Goal: Task Accomplishment & Management: Manage account settings

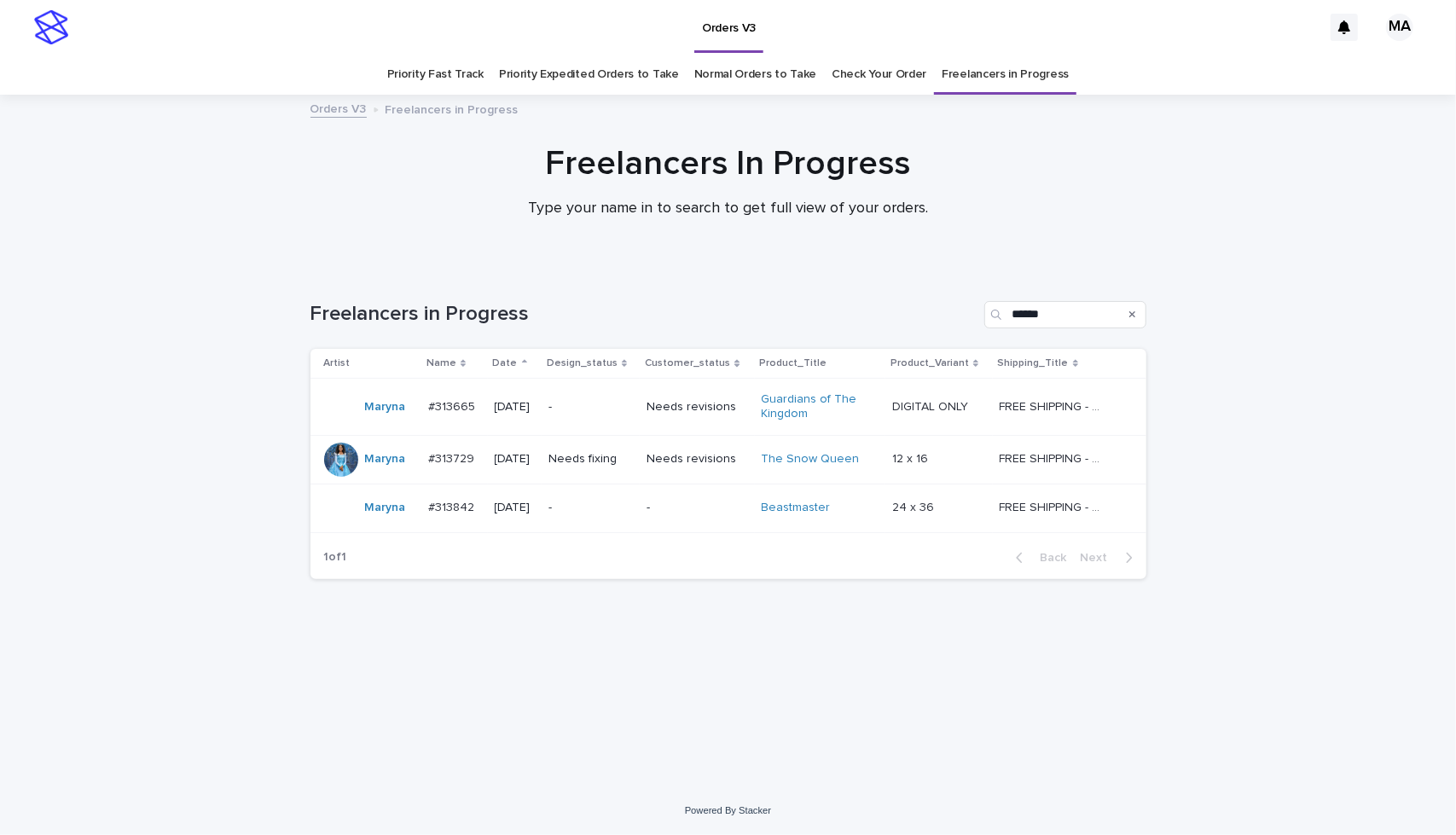
click at [634, 408] on p "-" at bounding box center [591, 407] width 86 height 14
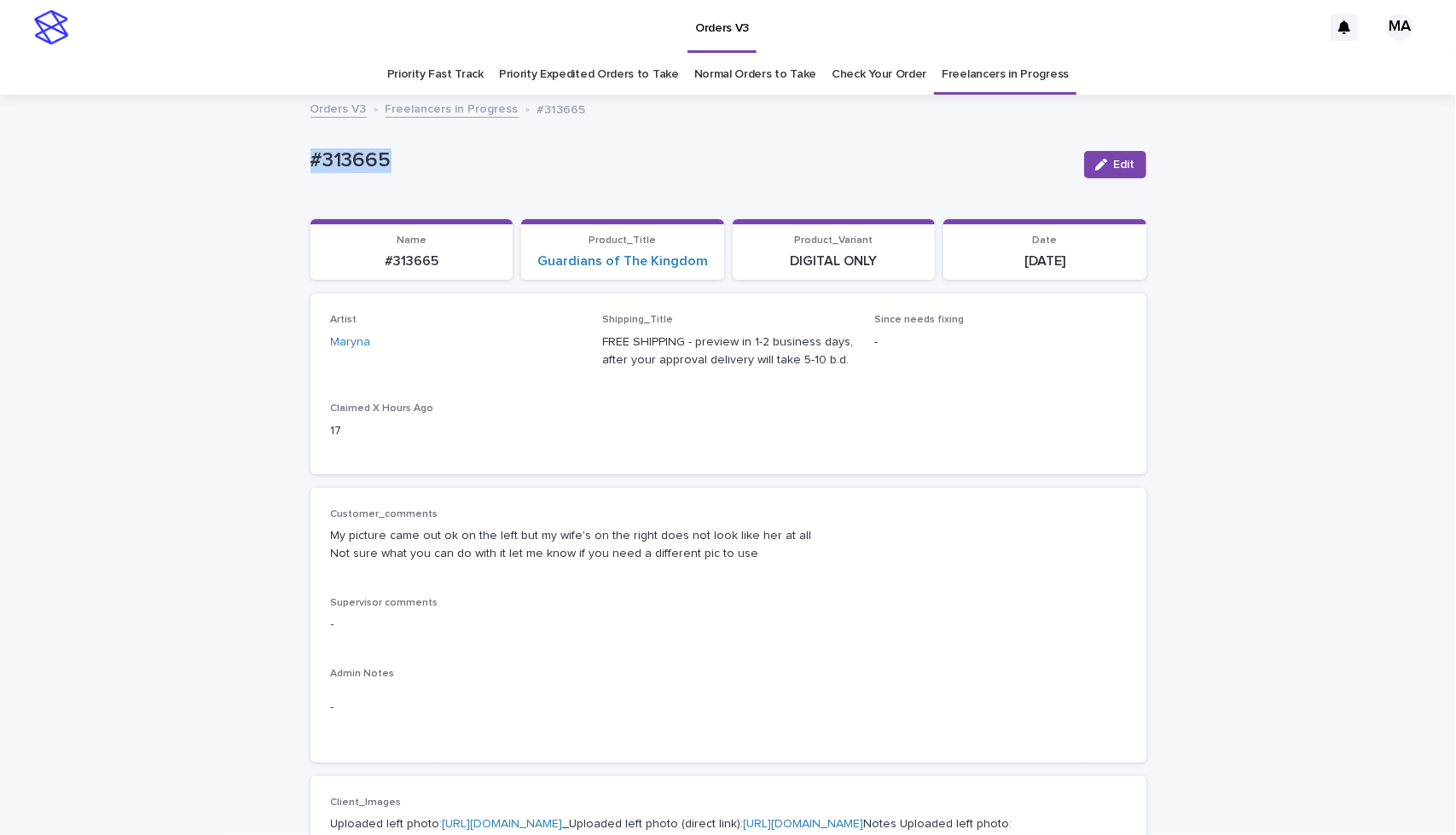
drag, startPoint x: 391, startPoint y: 161, endPoint x: 0, endPoint y: 185, distance: 391.7
copy p "#313665"
drag, startPoint x: 1304, startPoint y: 738, endPoint x: 1287, endPoint y: 733, distance: 17.7
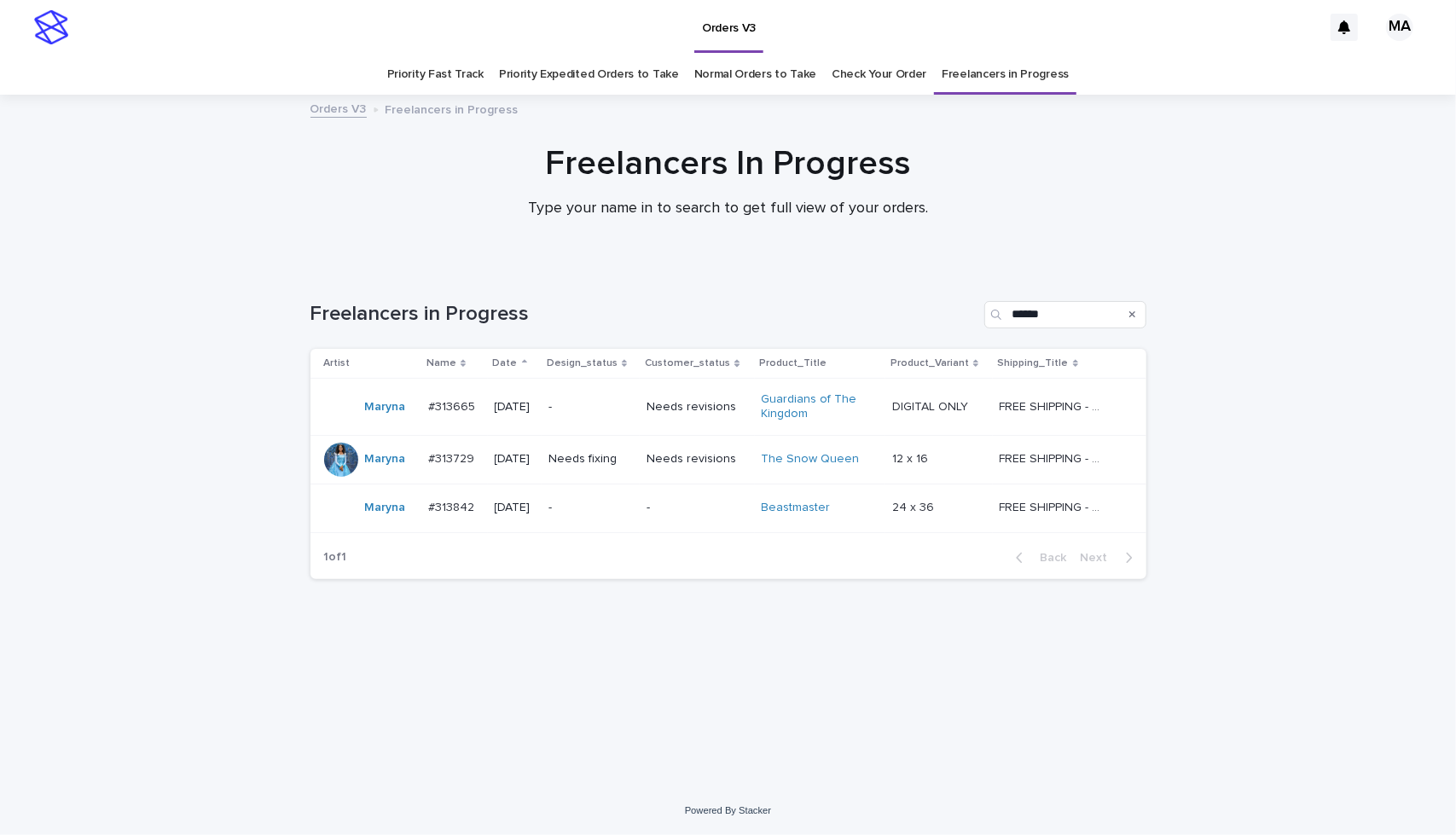
click at [712, 497] on div "-" at bounding box center [696, 506] width 101 height 18
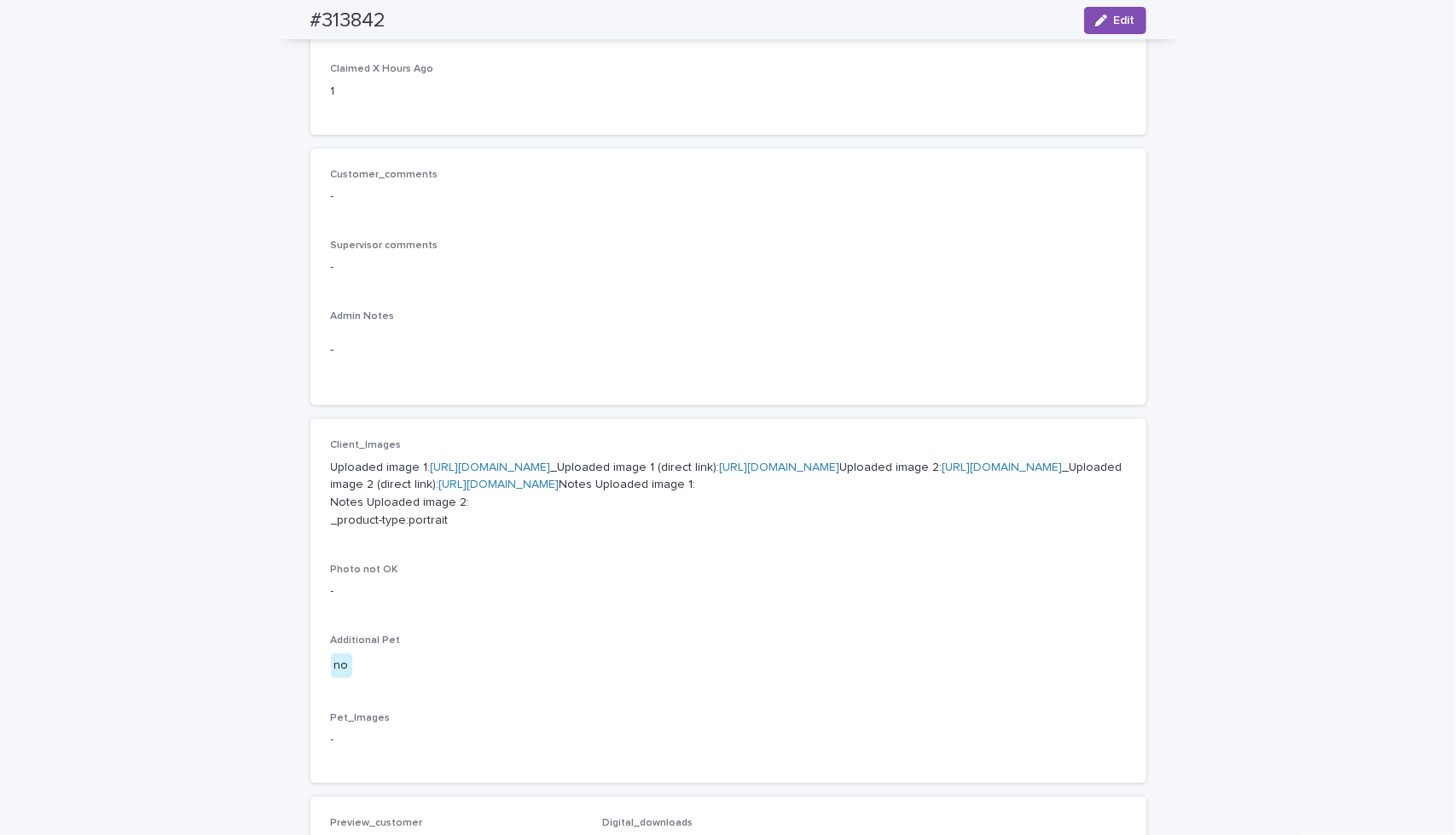
scroll to position [397, 0]
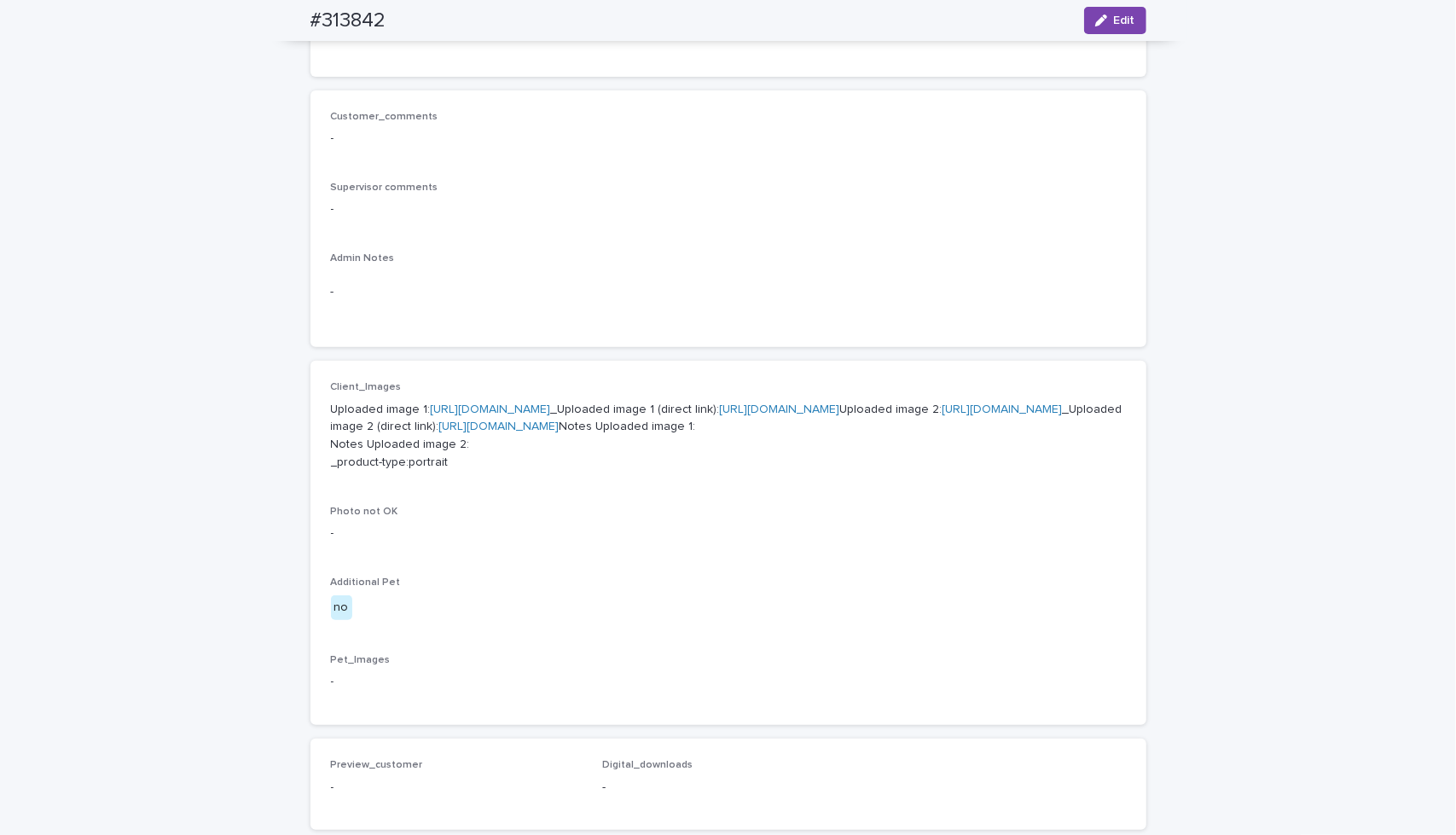
click at [551, 412] on link "[URL][DOMAIN_NAME]" at bounding box center [490, 409] width 120 height 12
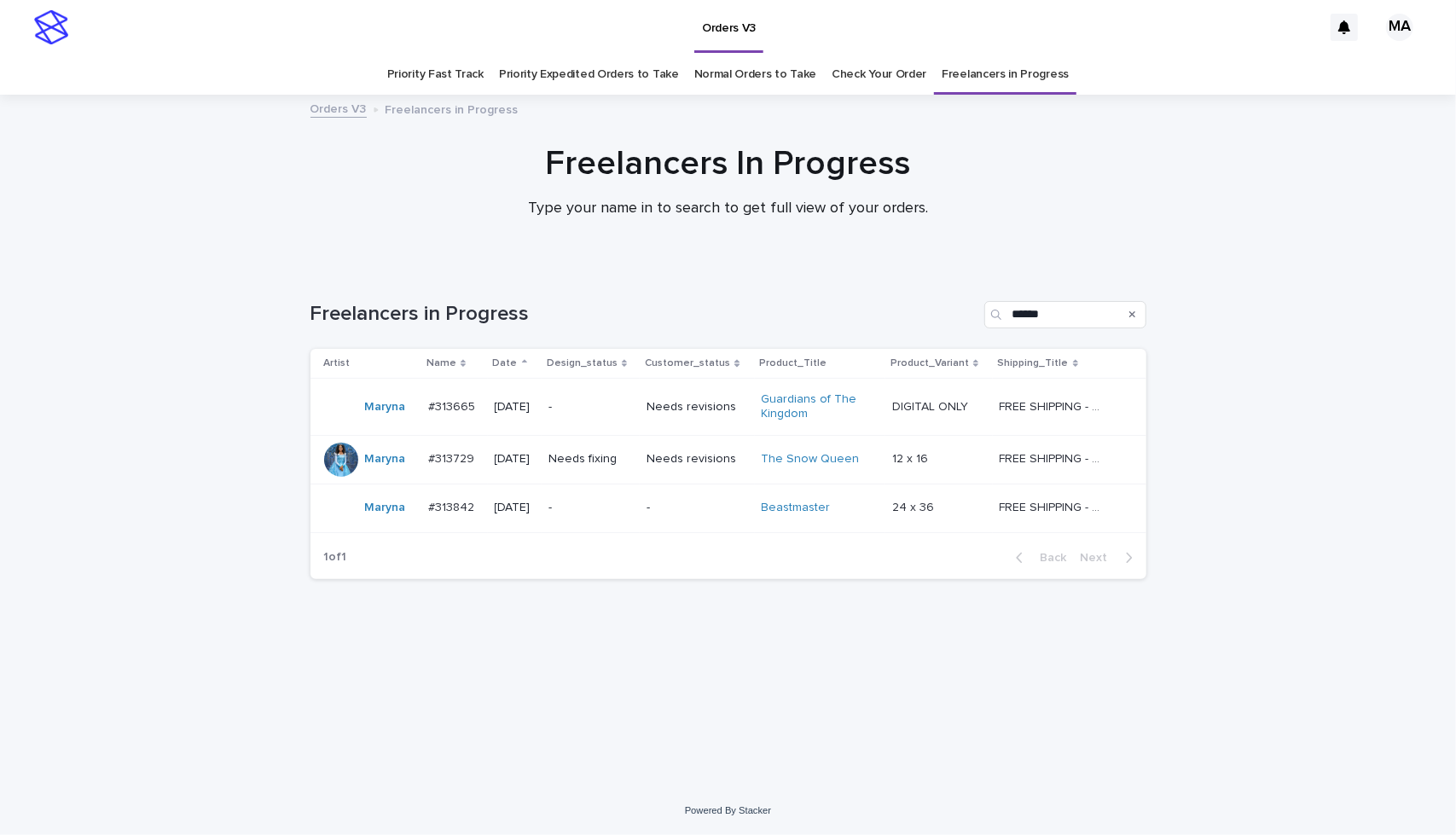
click at [196, 510] on div "Loading... Saving… Loading... Saving… Freelancers in Progress ****** Artist Nam…" at bounding box center [728, 526] width 1456 height 520
click at [712, 474] on td "Needs revisions" at bounding box center [696, 459] width 114 height 49
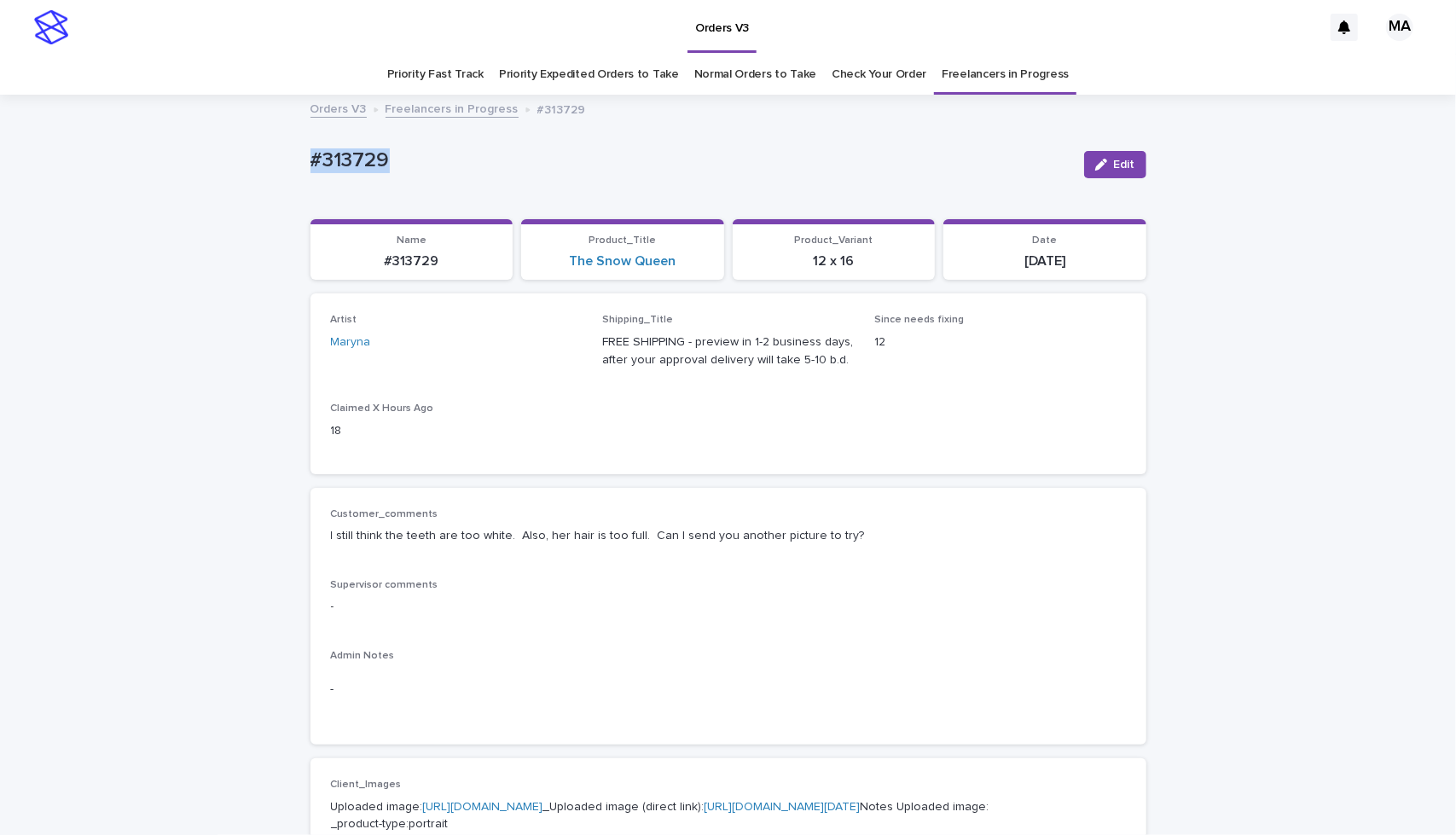
drag, startPoint x: 404, startPoint y: 160, endPoint x: 226, endPoint y: 160, distance: 178.0
copy p "#313729"
drag, startPoint x: 113, startPoint y: 419, endPoint x: 137, endPoint y: 408, distance: 26.4
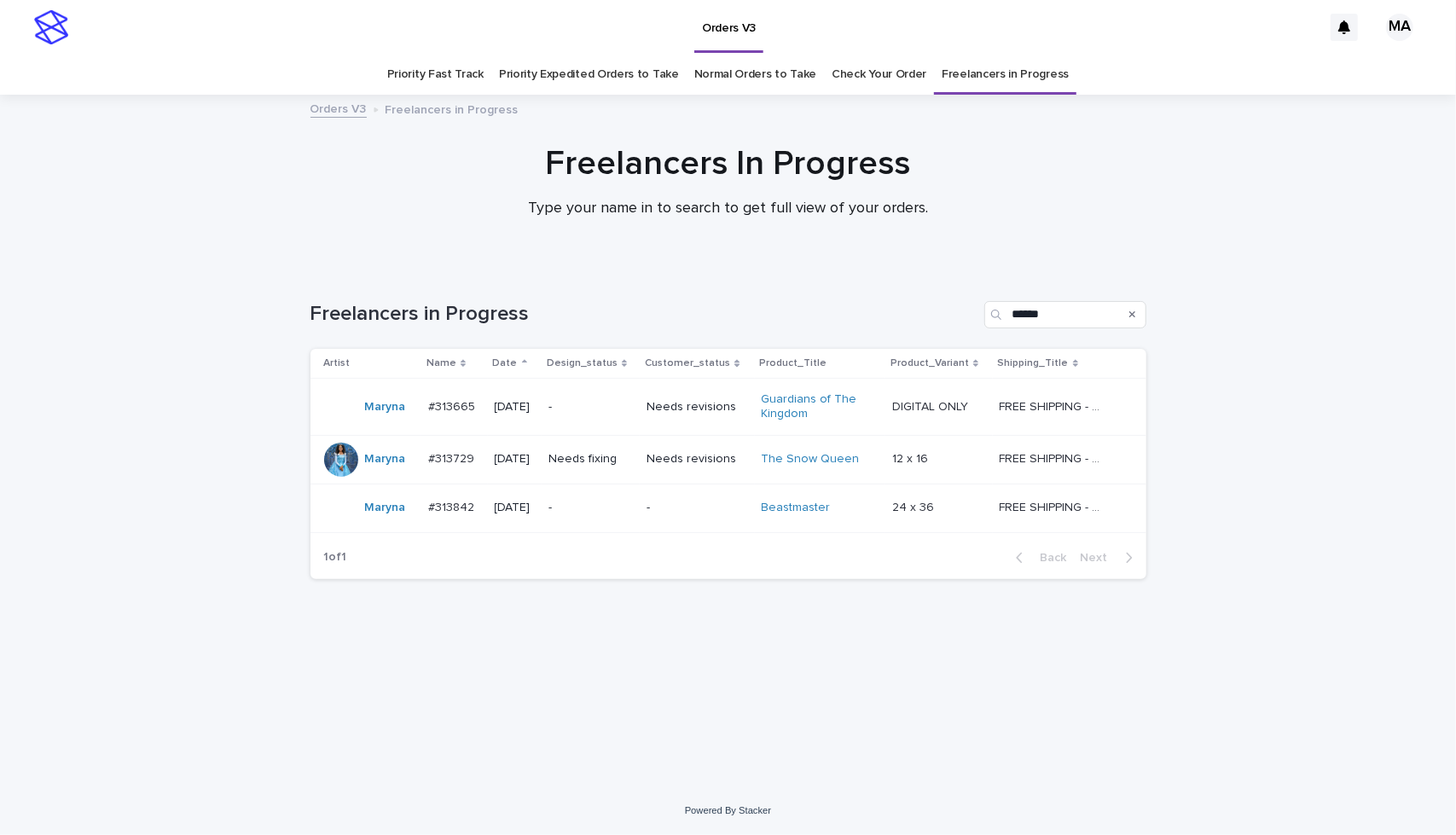
click at [478, 695] on div "Loading... Saving… Loading... Saving… Freelancers in Progress ****** Artist Nam…" at bounding box center [728, 504] width 853 height 477
click at [699, 505] on p "-" at bounding box center [696, 508] width 101 height 14
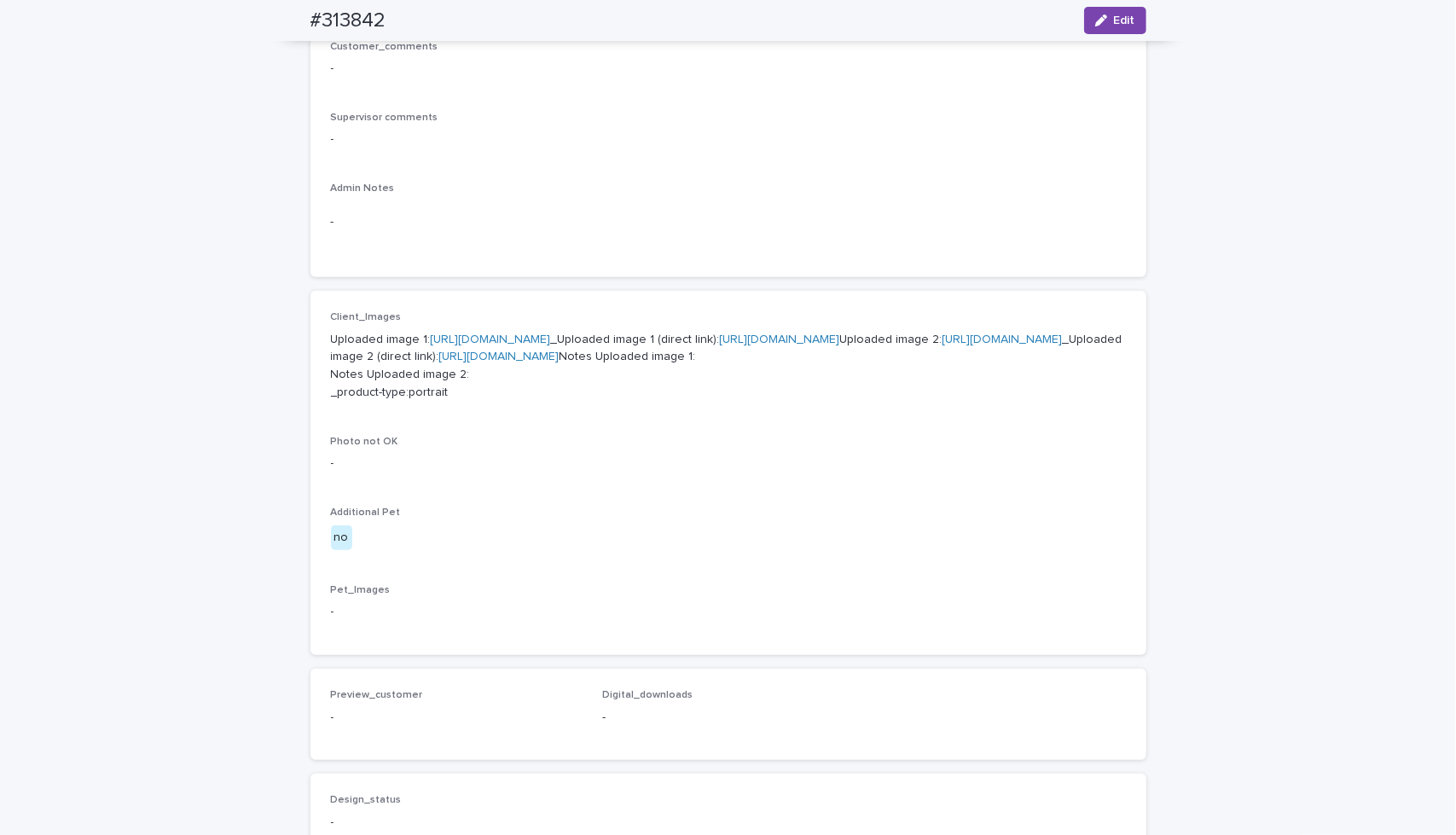
scroll to position [481, 0]
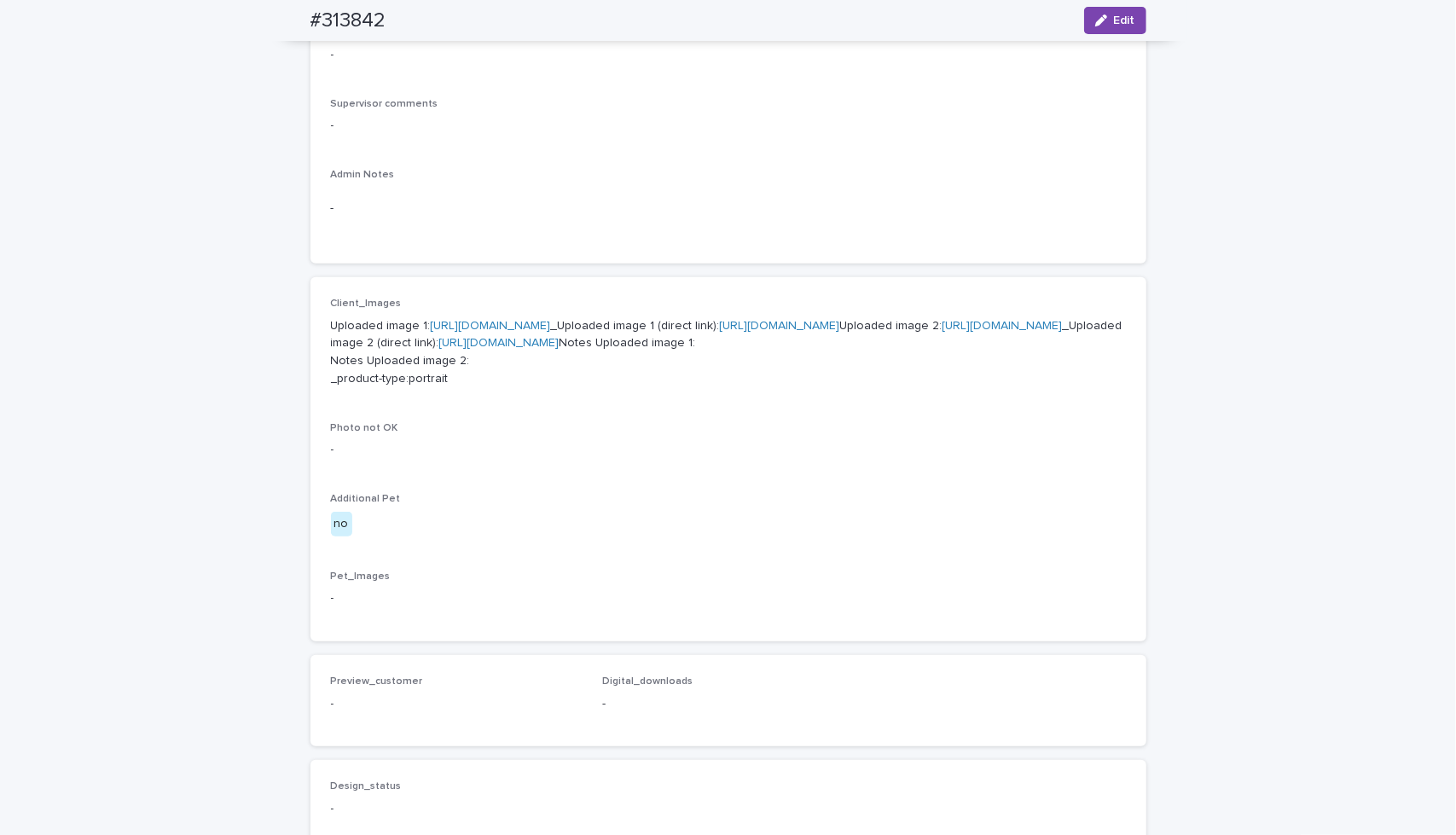
click at [720, 332] on link "[URL][DOMAIN_NAME]" at bounding box center [779, 325] width 120 height 12
click at [560, 348] on link "[URL][DOMAIN_NAME]" at bounding box center [499, 342] width 120 height 12
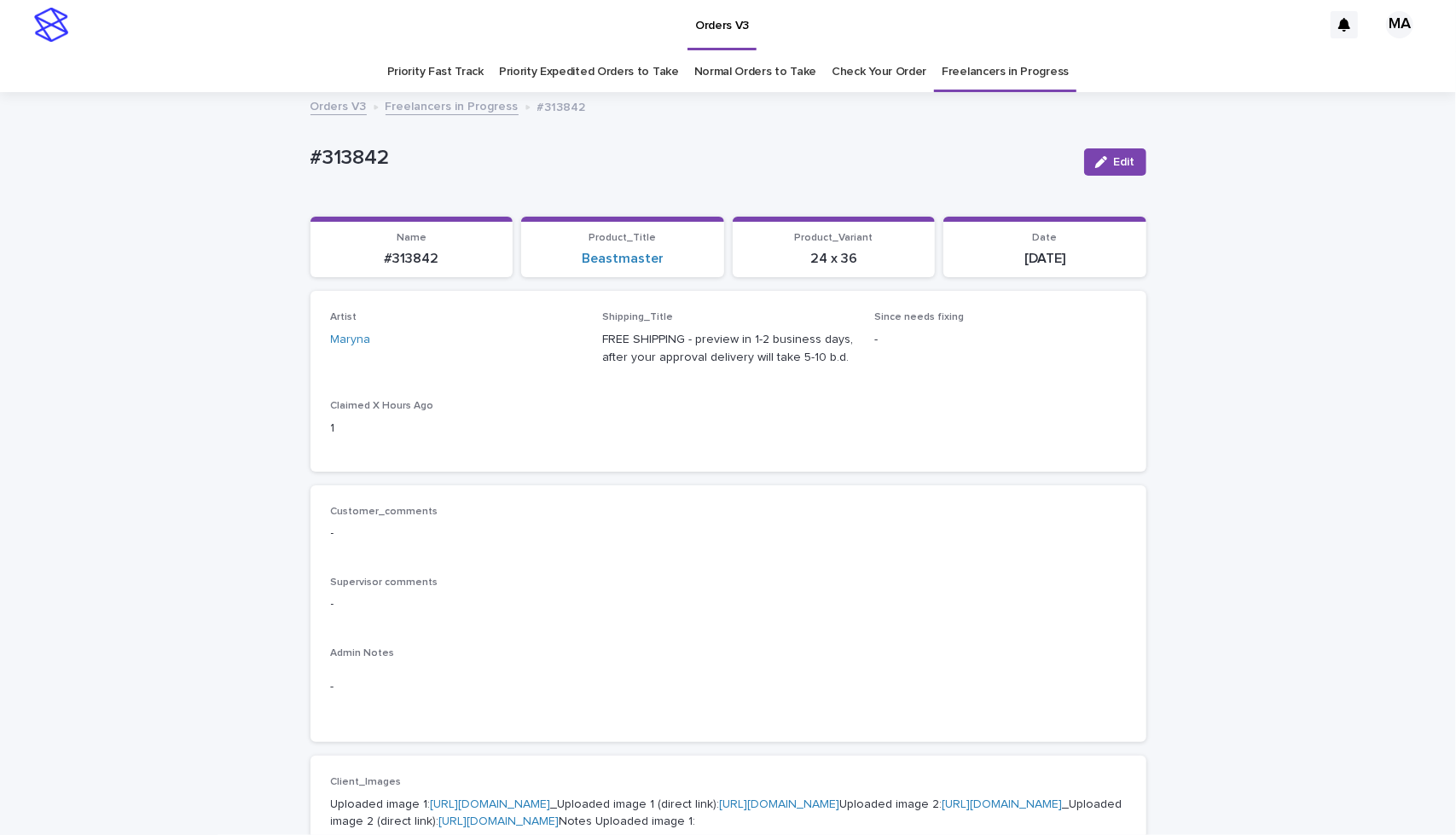
scroll to position [0, 0]
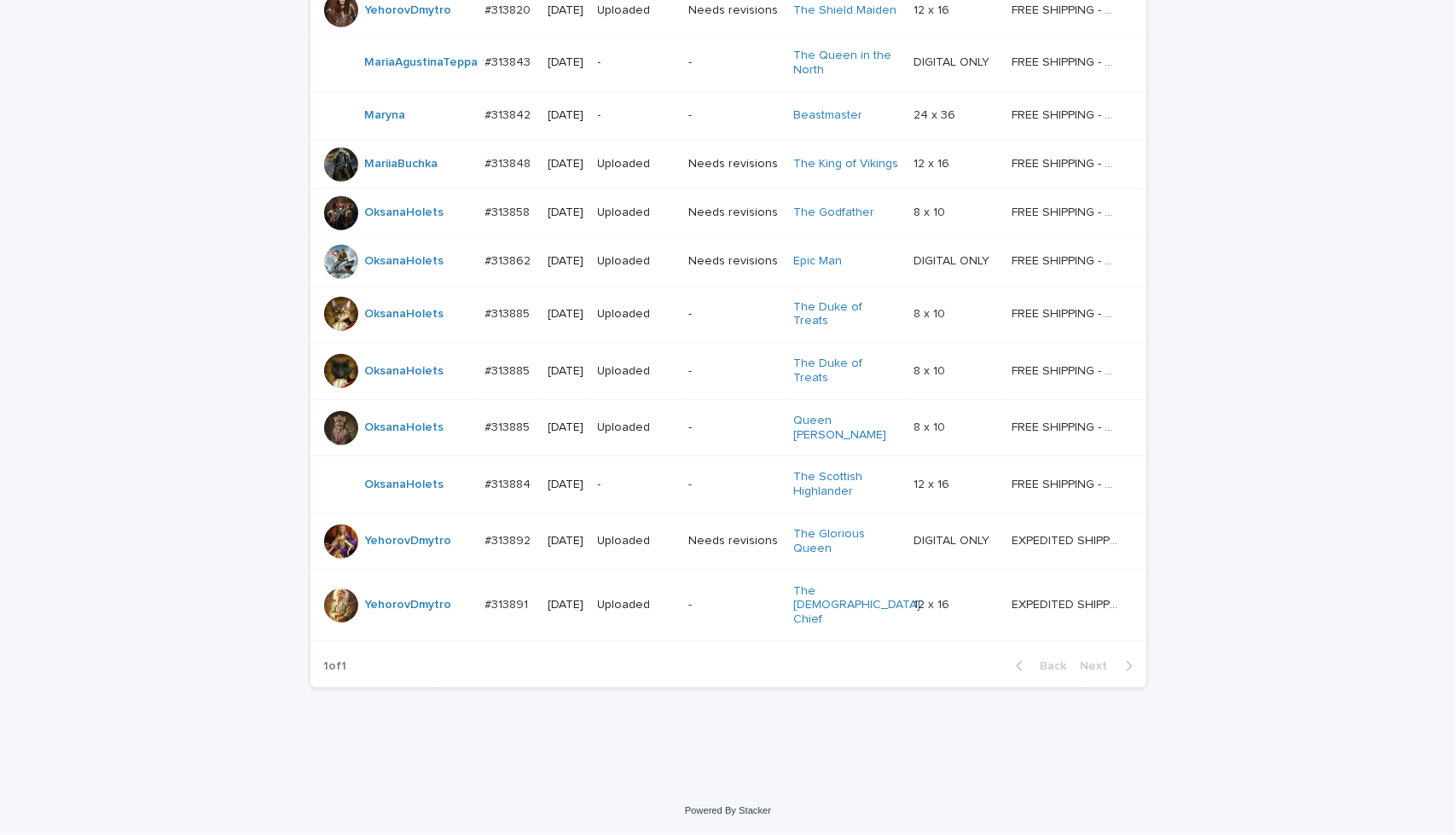
scroll to position [914, 0]
